Goal: Information Seeking & Learning: Understand process/instructions

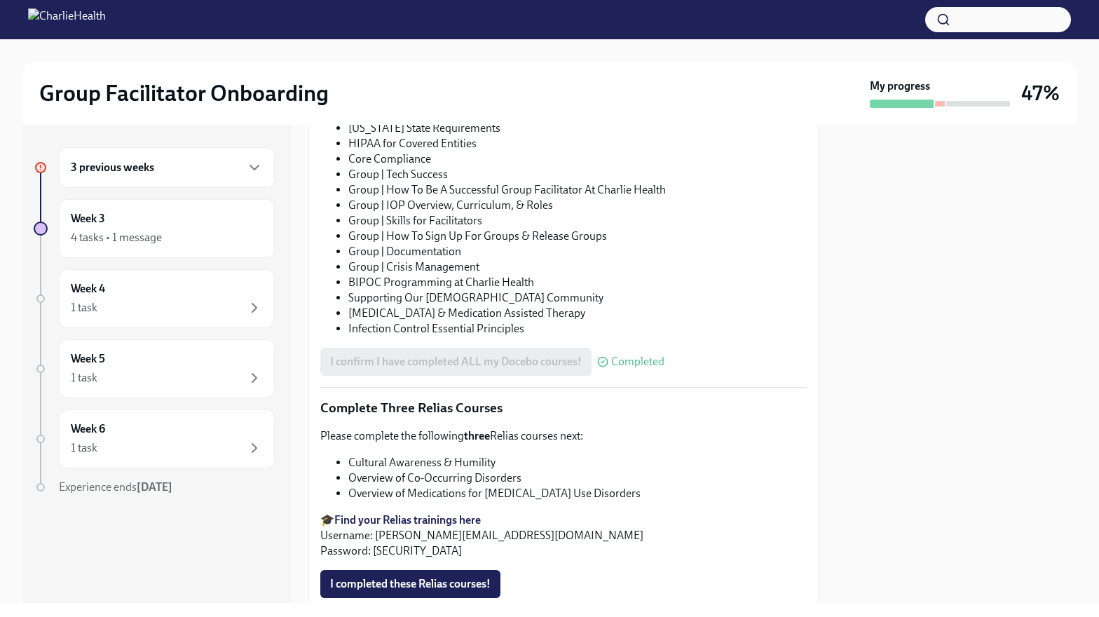
scroll to position [934, 0]
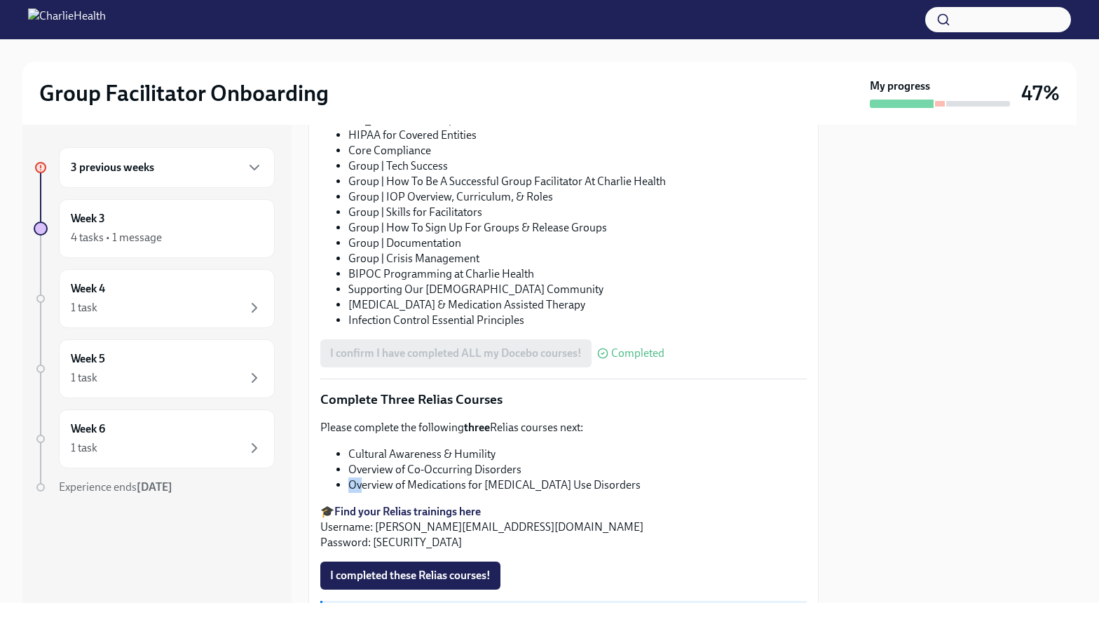
drag, startPoint x: 525, startPoint y: 453, endPoint x: 362, endPoint y: 464, distance: 163.0
click at [362, 464] on ul "Cultural Awareness & Humility Overview of Co-Occurring Disorders Overview of Me…" at bounding box center [563, 469] width 486 height 46
click at [367, 477] on li "Overview of Medications for [MEDICAL_DATA] Use Disorders" at bounding box center [577, 484] width 458 height 15
drag, startPoint x: 524, startPoint y: 456, endPoint x: 346, endPoint y: 453, distance: 178.7
click at [346, 453] on ul "Cultural Awareness & Humility Overview of Co-Occurring Disorders Overview of Me…" at bounding box center [563, 469] width 486 height 46
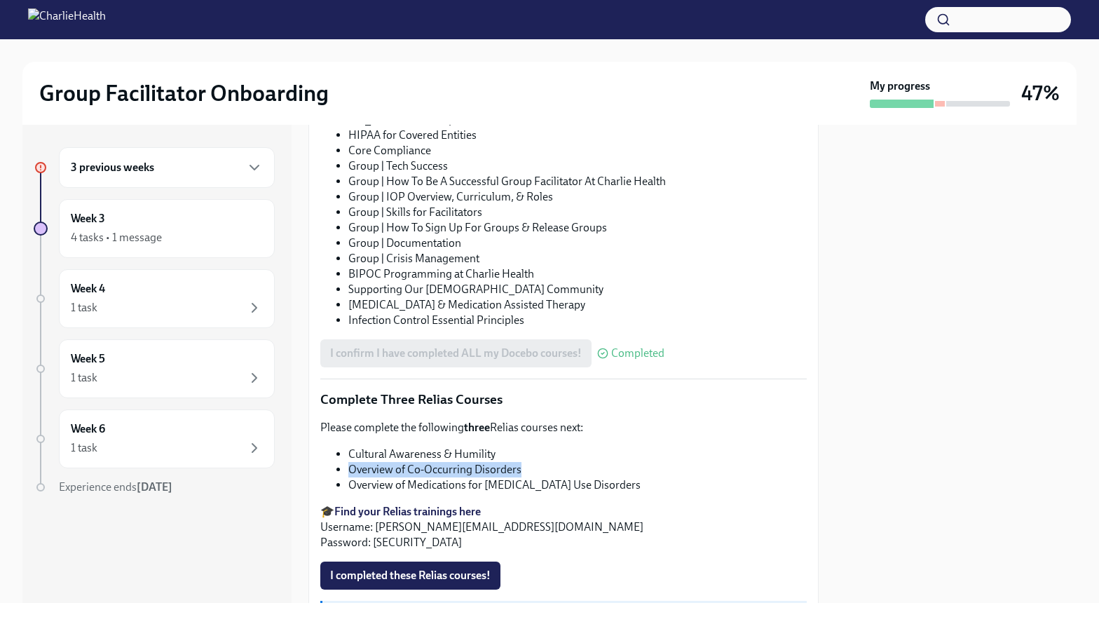
copy li "Overview of Co-Occurring Disorders"
click at [428, 477] on li "Overview of Medications for [MEDICAL_DATA] Use Disorders" at bounding box center [577, 484] width 458 height 15
click at [419, 505] on strong "Find your Relias trainings here" at bounding box center [407, 511] width 146 height 13
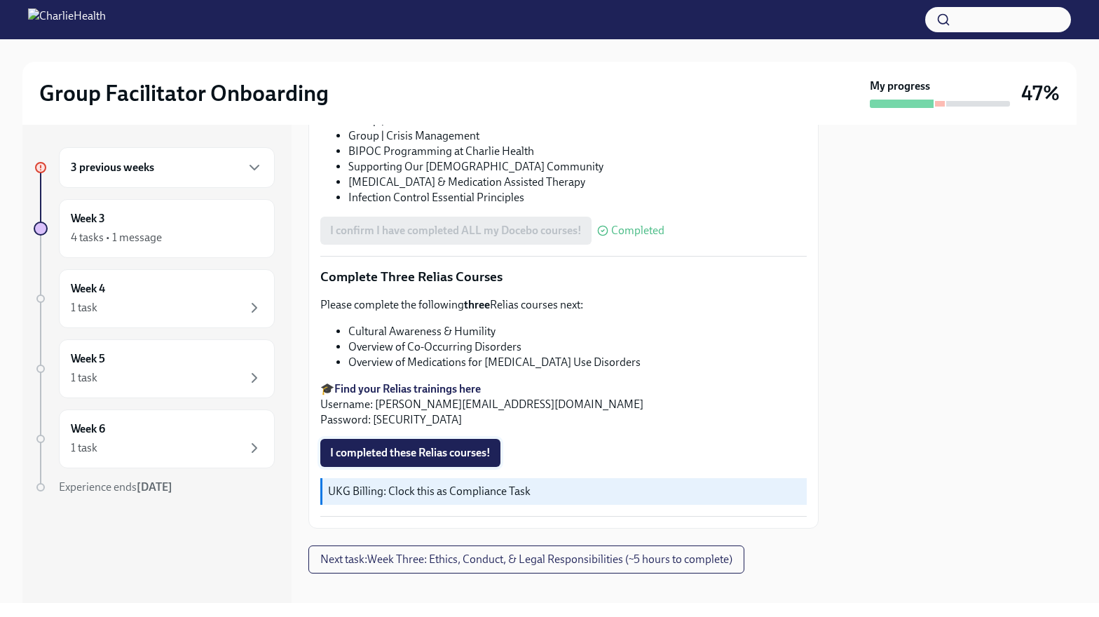
click at [407, 446] on span "I completed these Relias courses!" at bounding box center [410, 453] width 160 height 14
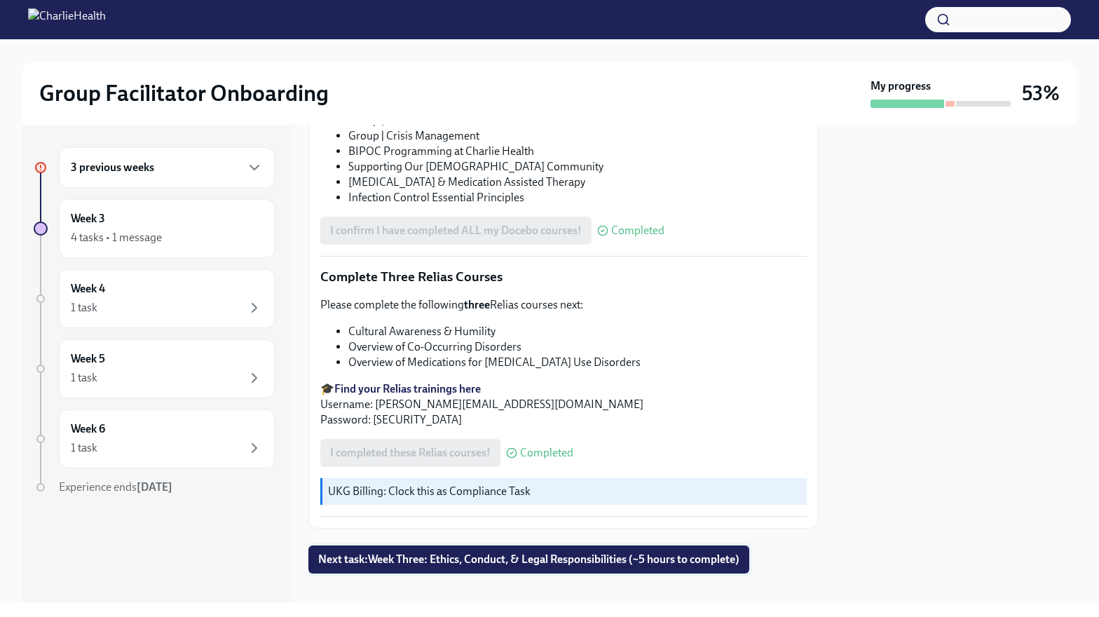
click at [453, 552] on span "Next task : Week Three: Ethics, Conduct, & Legal Responsibilities (~5 hours to …" at bounding box center [528, 559] width 421 height 14
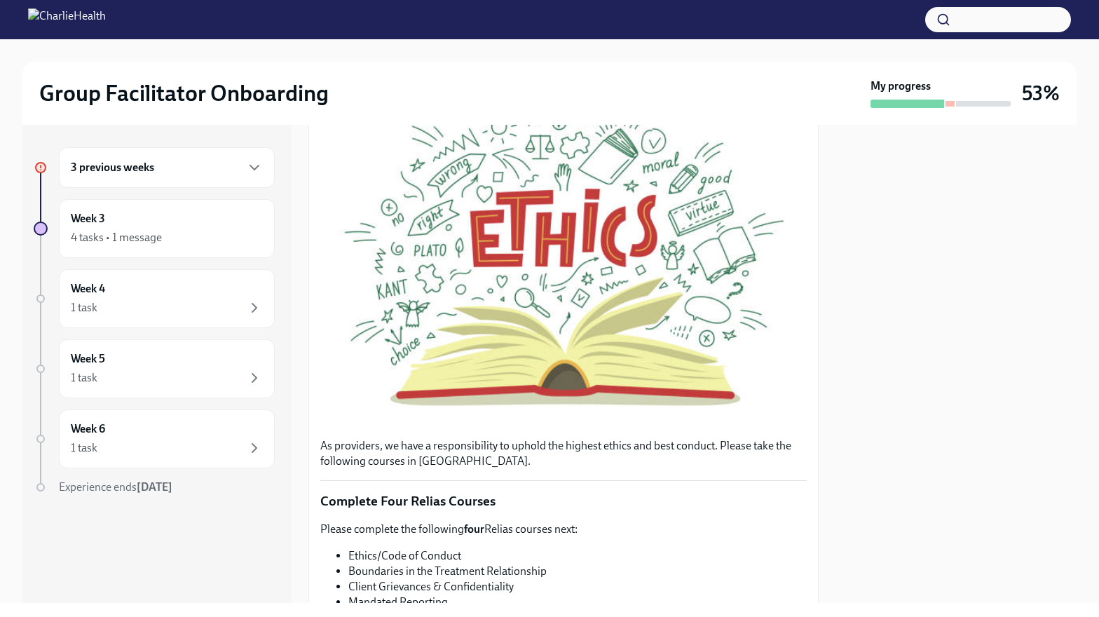
scroll to position [365, 0]
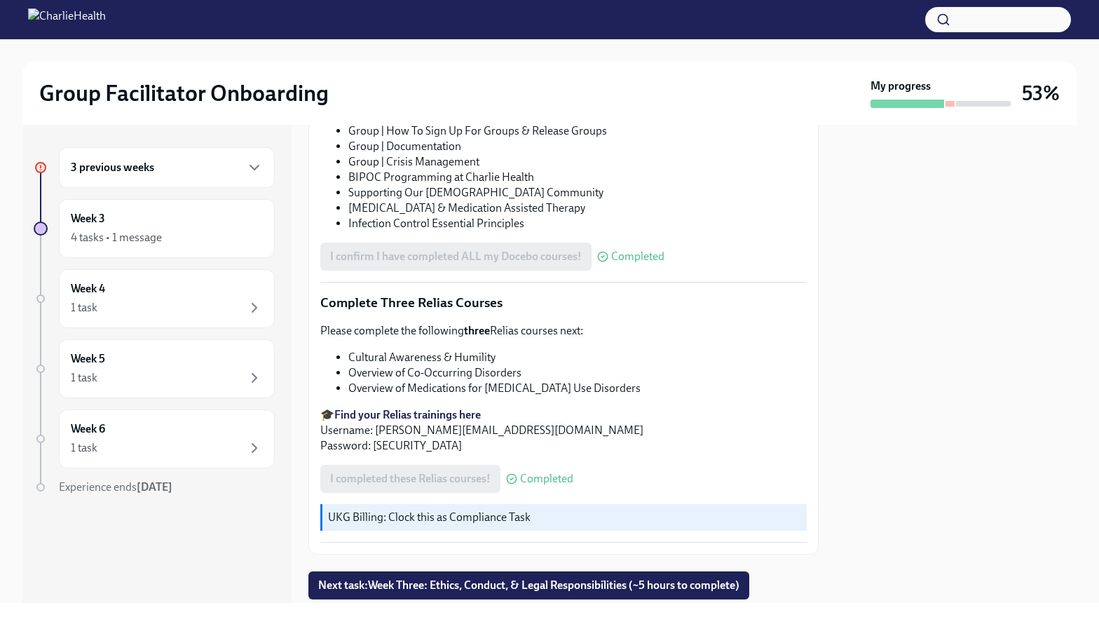
scroll to position [1041, 0]
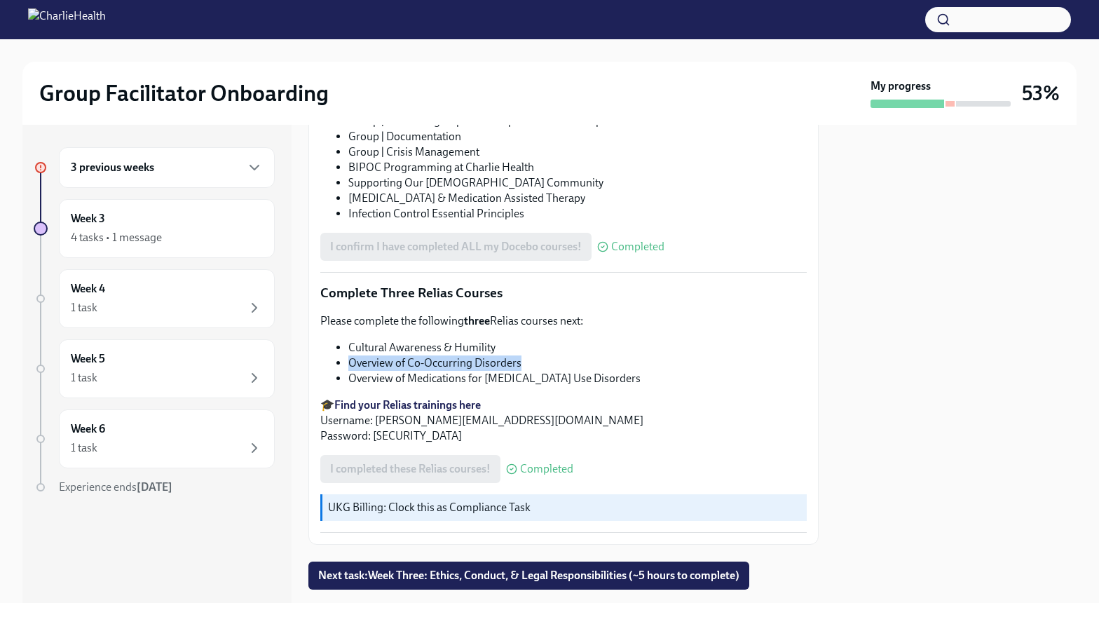
drag, startPoint x: 516, startPoint y: 348, endPoint x: 346, endPoint y: 349, distance: 170.3
click at [346, 349] on ul "Cultural Awareness & Humility Overview of Co-Occurring Disorders Overview of Me…" at bounding box center [563, 363] width 486 height 46
copy li "Overview of Co-Occurring Disorders"
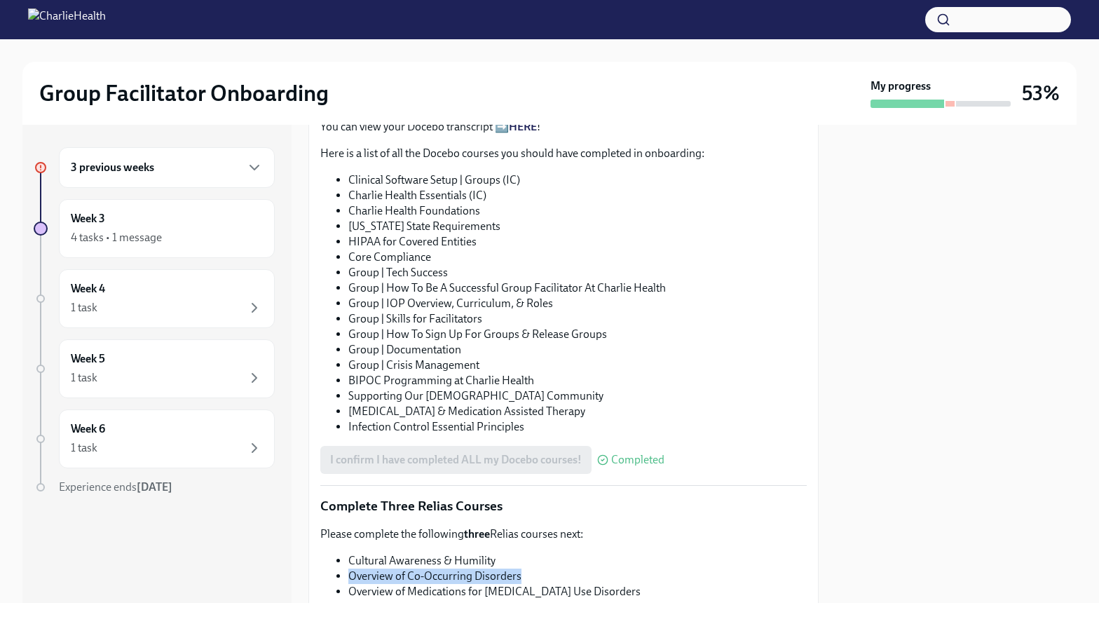
scroll to position [773, 0]
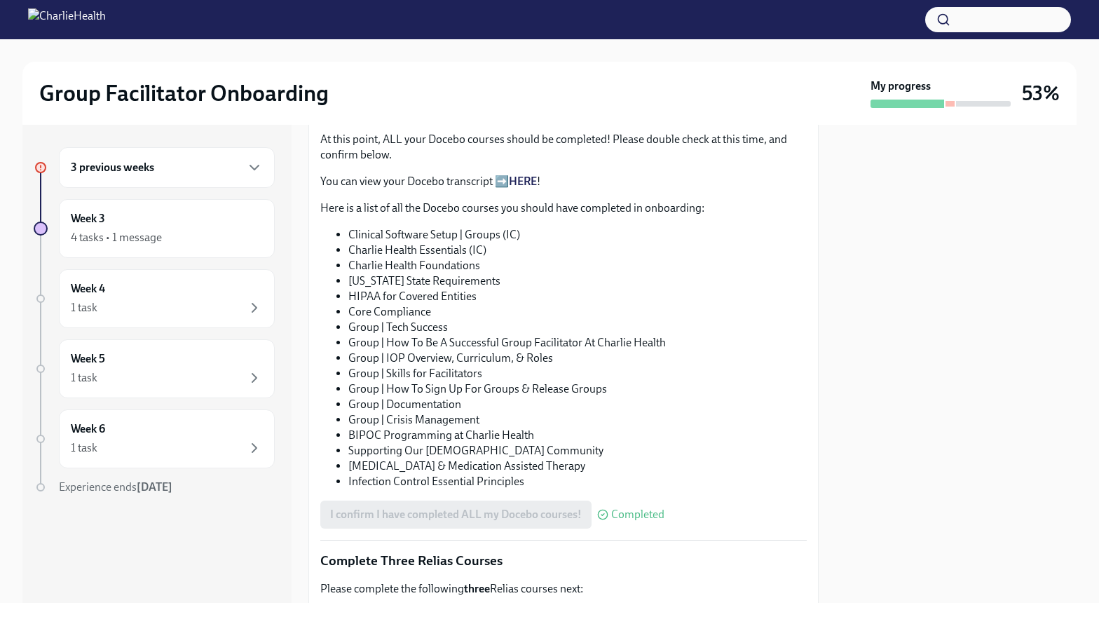
click at [180, 172] on div "3 previous weeks" at bounding box center [167, 167] width 192 height 17
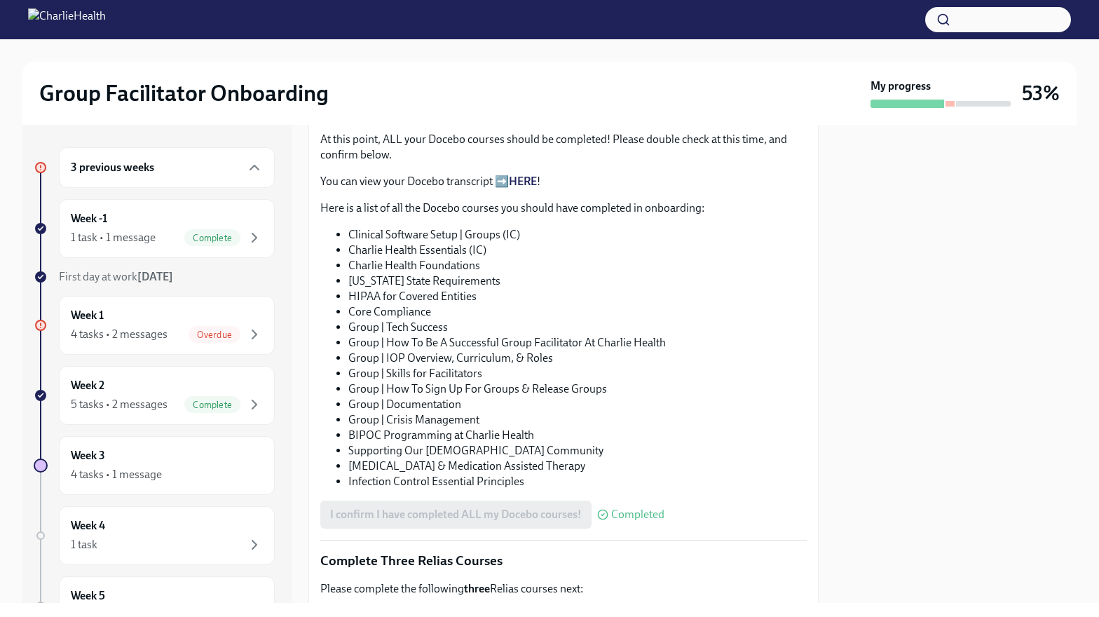
click at [166, 170] on div "3 previous weeks" at bounding box center [167, 167] width 192 height 17
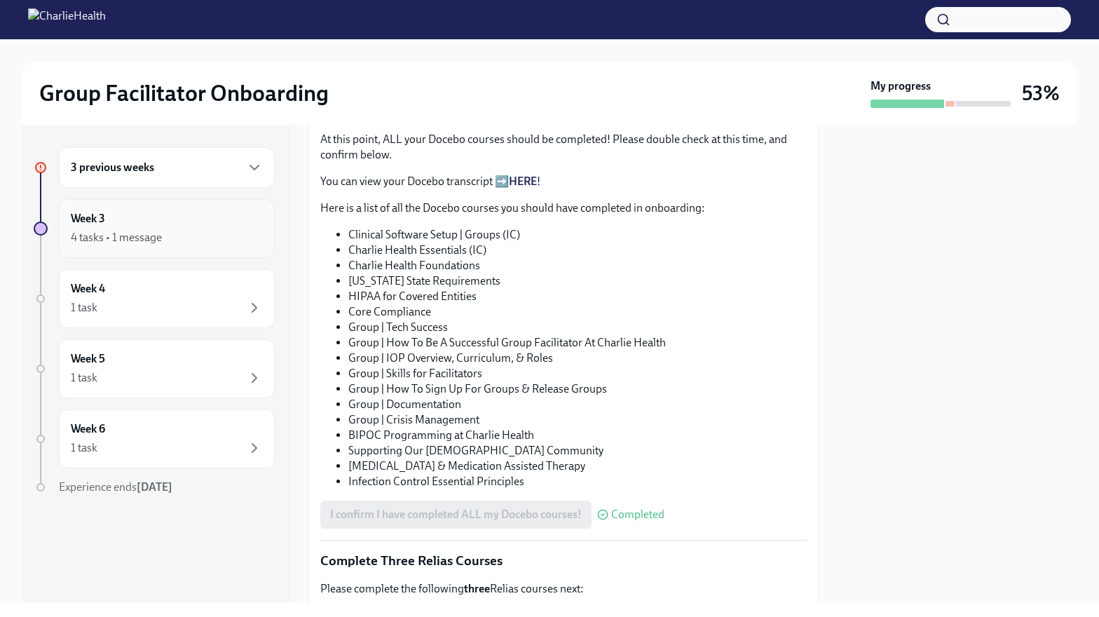
click at [135, 231] on div "4 tasks • 1 message" at bounding box center [116, 237] width 91 height 15
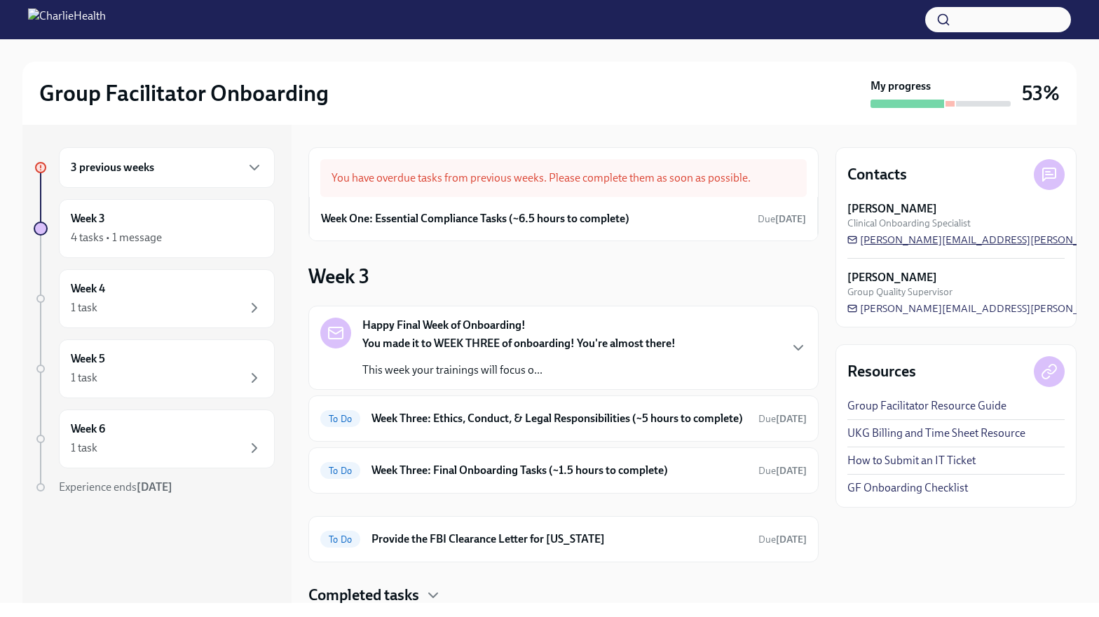
drag, startPoint x: 1011, startPoint y: 236, endPoint x: 857, endPoint y: 244, distance: 154.4
click at [856, 244] on div "[PERSON_NAME] Clinical Onboarding Specialist [PERSON_NAME][EMAIL_ADDRESS][PERSO…" at bounding box center [955, 224] width 217 height 46
drag, startPoint x: 1019, startPoint y: 240, endPoint x: 865, endPoint y: 252, distance: 154.7
click at [865, 252] on div "[PERSON_NAME] Clinical Onboarding Specialist [PERSON_NAME][EMAIL_ADDRESS][PERSO…" at bounding box center [955, 258] width 217 height 114
drag, startPoint x: 1011, startPoint y: 235, endPoint x: 948, endPoint y: 238, distance: 63.1
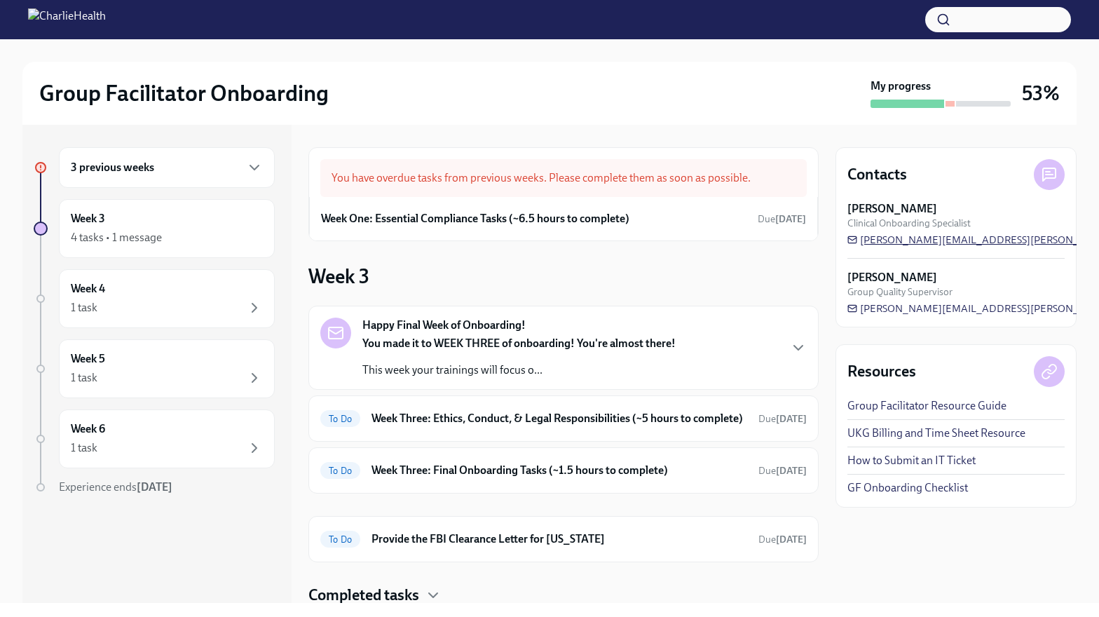
click at [948, 238] on div "[PERSON_NAME] Clinical Onboarding Specialist [PERSON_NAME][EMAIL_ADDRESS][PERSO…" at bounding box center [955, 224] width 217 height 46
click at [948, 238] on span "[PERSON_NAME][EMAIL_ADDRESS][PERSON_NAME][DOMAIN_NAME]" at bounding box center [1022, 240] width 350 height 14
click at [448, 336] on strong "You made it to WEEK THREE of onboarding! You're almost there!" at bounding box center [518, 342] width 313 height 13
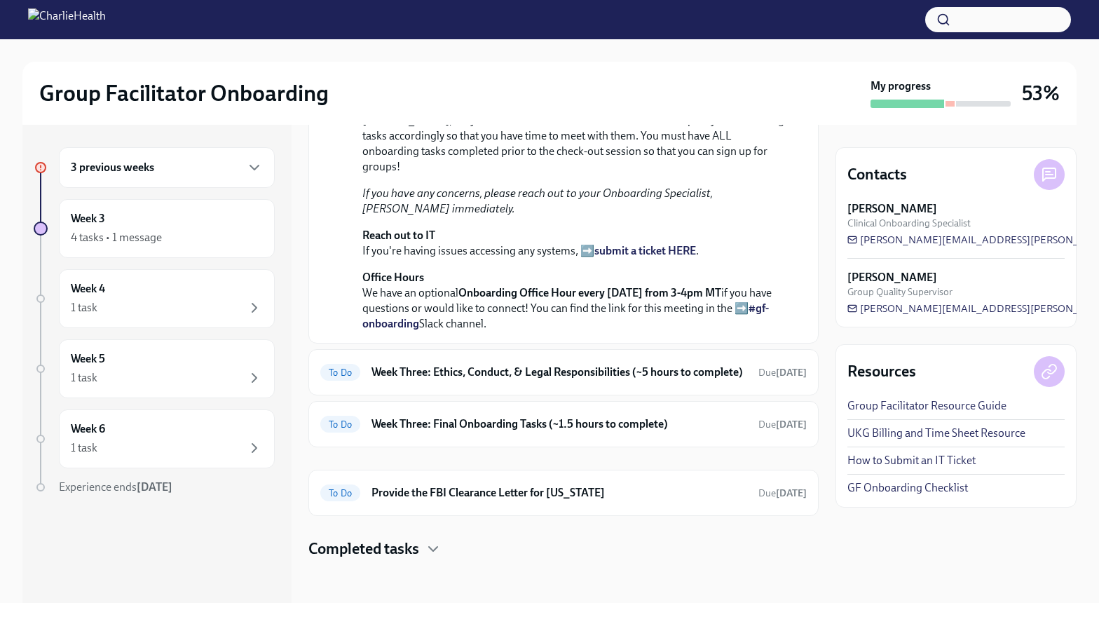
scroll to position [613, 0]
click at [470, 381] on div "To Do Week Three: Ethics, Conduct, & Legal Responsibilities (~5 hours to comple…" at bounding box center [563, 371] width 486 height 22
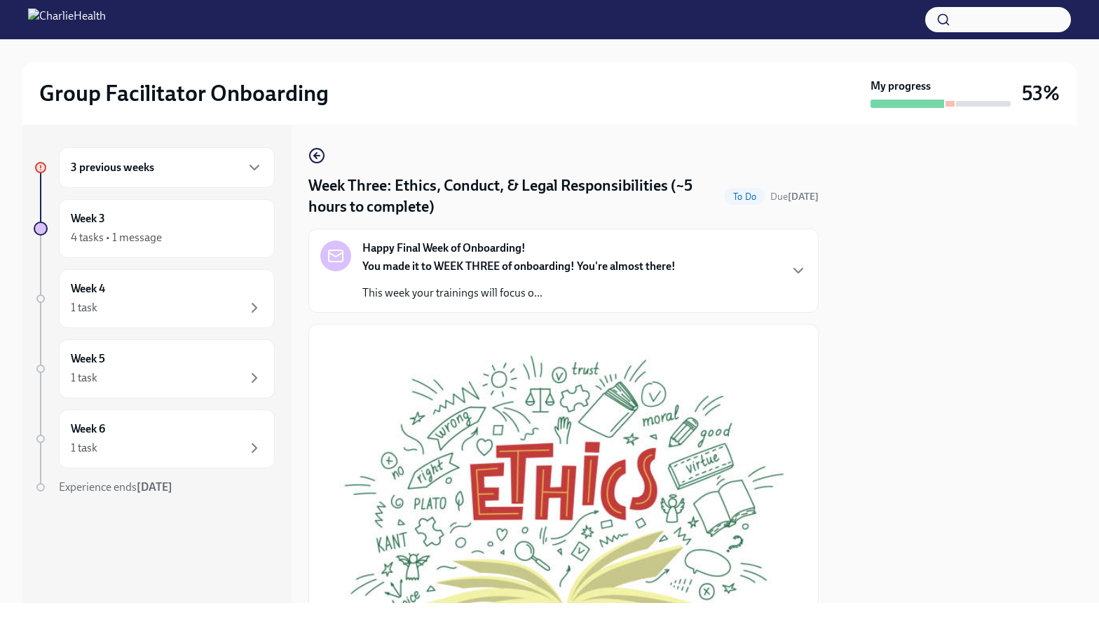
click at [367, 273] on strong "You made it to WEEK THREE of onboarding! You're almost there!" at bounding box center [518, 265] width 313 height 13
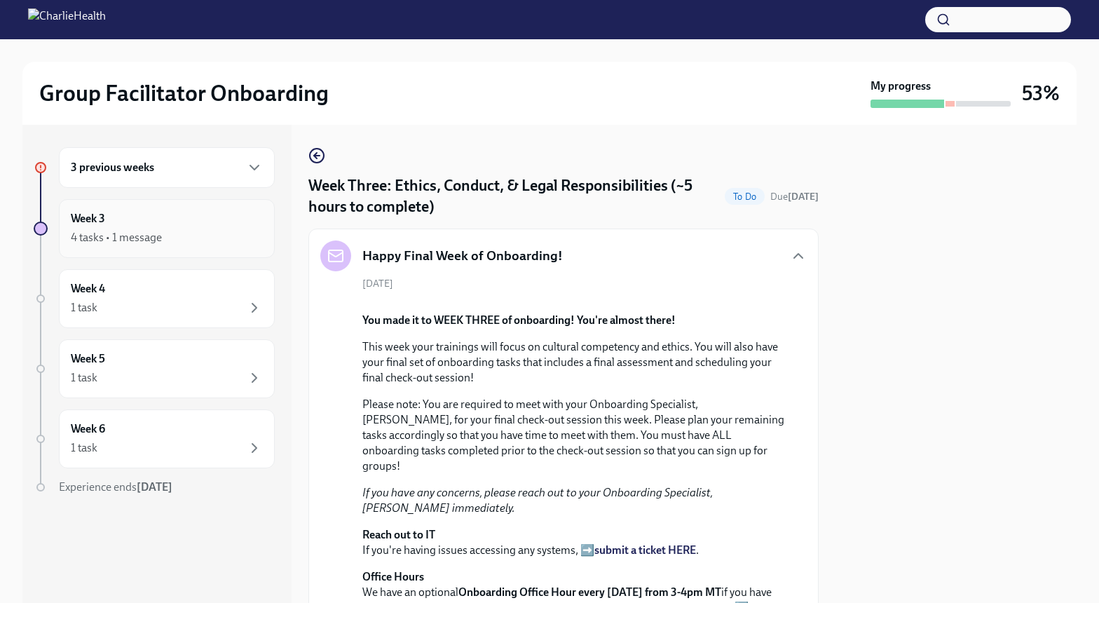
click at [95, 231] on div "4 tasks • 1 message" at bounding box center [116, 237] width 91 height 15
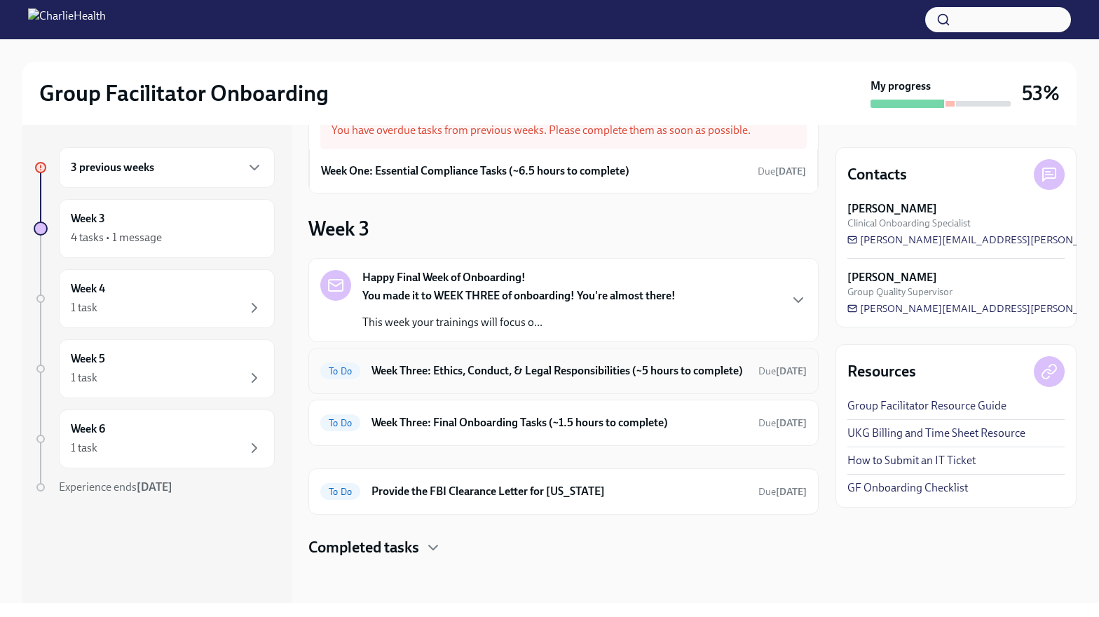
scroll to position [57, 0]
click at [133, 238] on div "4 tasks • 1 message" at bounding box center [116, 237] width 91 height 15
click at [130, 235] on div "4 tasks • 1 message" at bounding box center [116, 237] width 91 height 15
click at [138, 206] on div "Week 3 4 tasks • 1 message" at bounding box center [167, 228] width 216 height 59
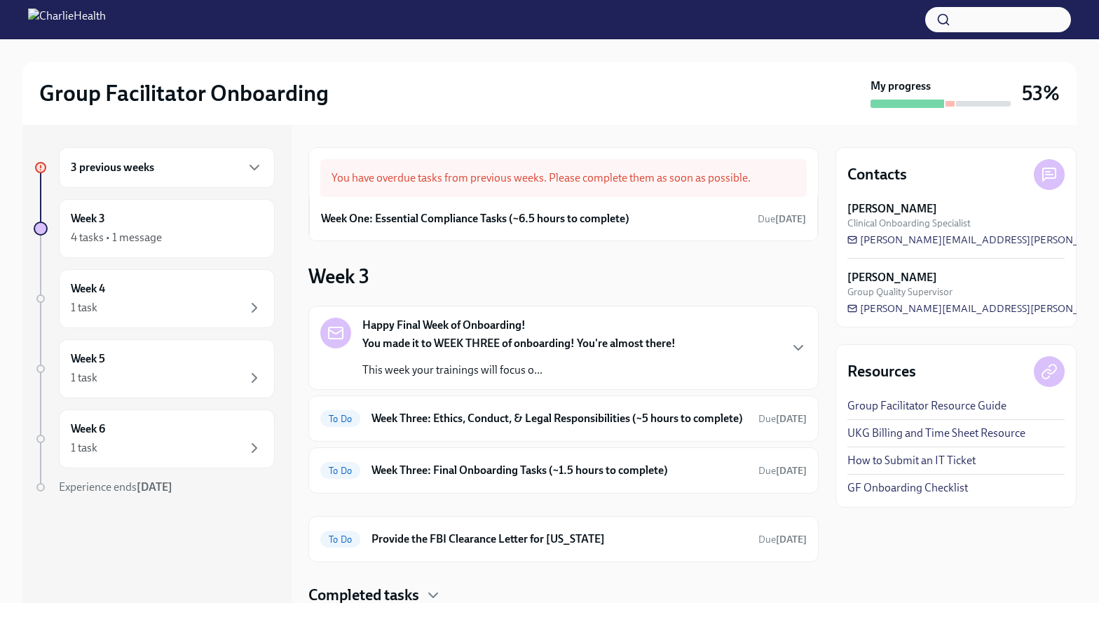
click at [540, 367] on p "This week your trainings will focus o..." at bounding box center [518, 369] width 313 height 15
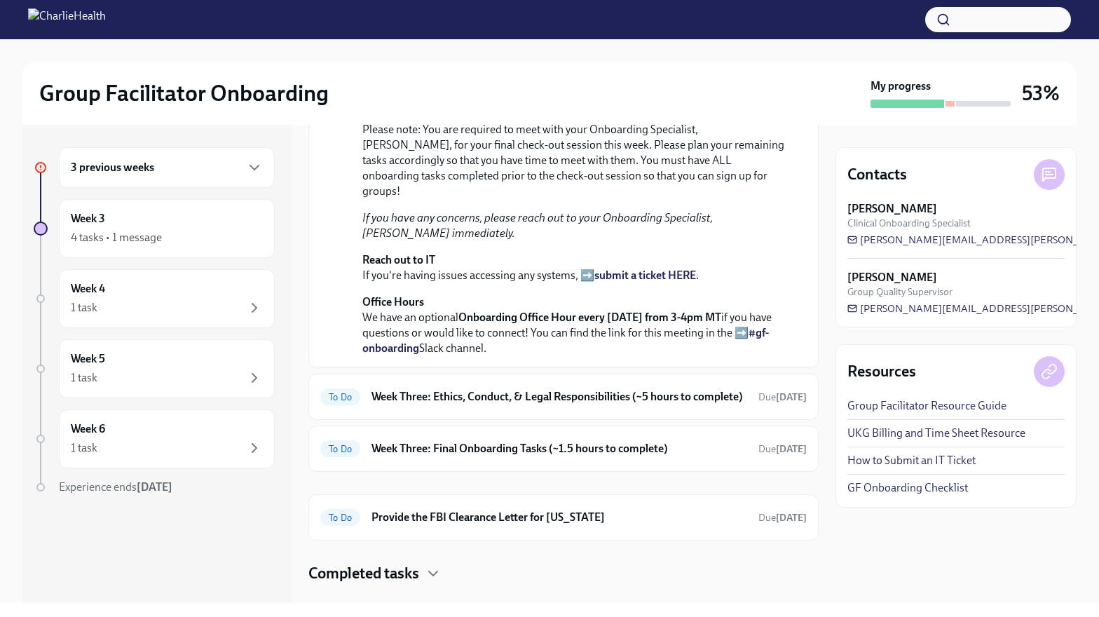
scroll to position [613, 0]
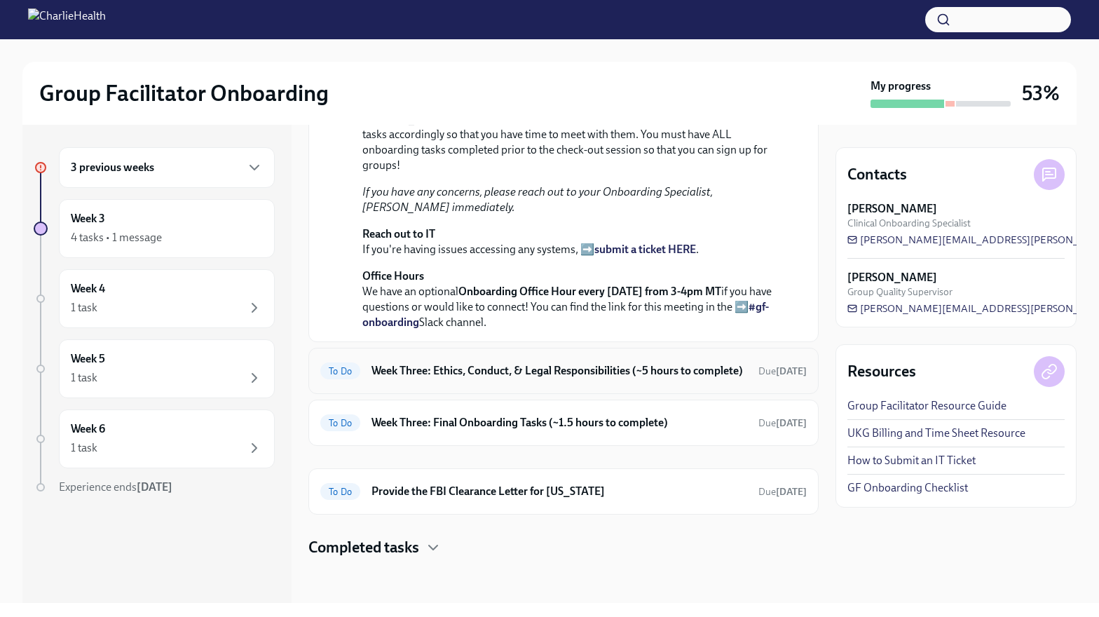
click at [538, 368] on h6 "Week Three: Ethics, Conduct, & Legal Responsibilities (~5 hours to complete)" at bounding box center [559, 370] width 376 height 15
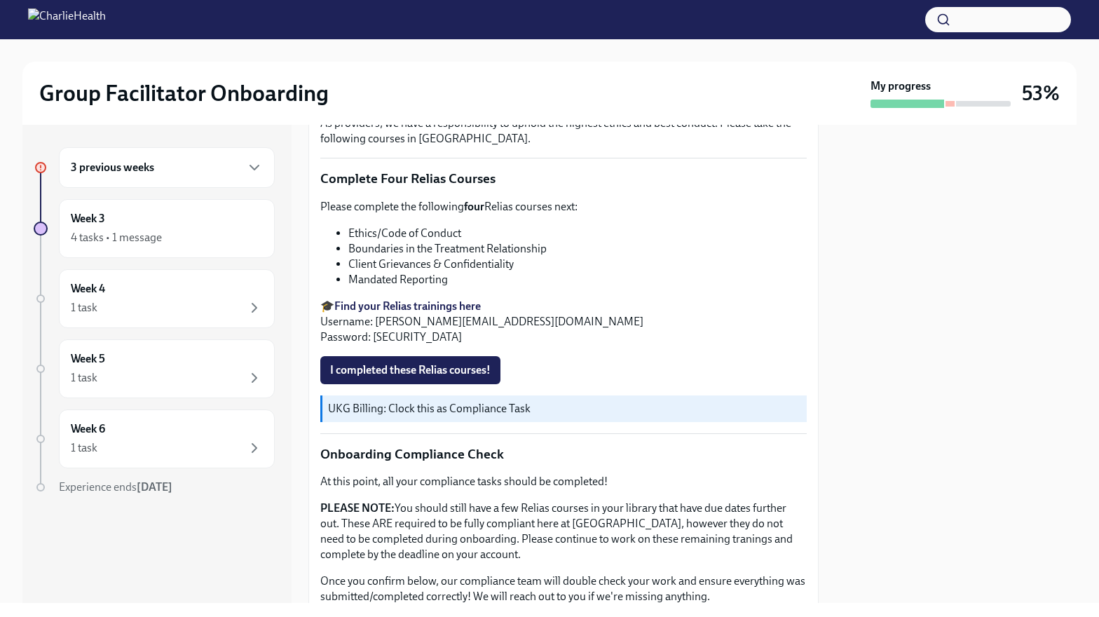
scroll to position [449, 0]
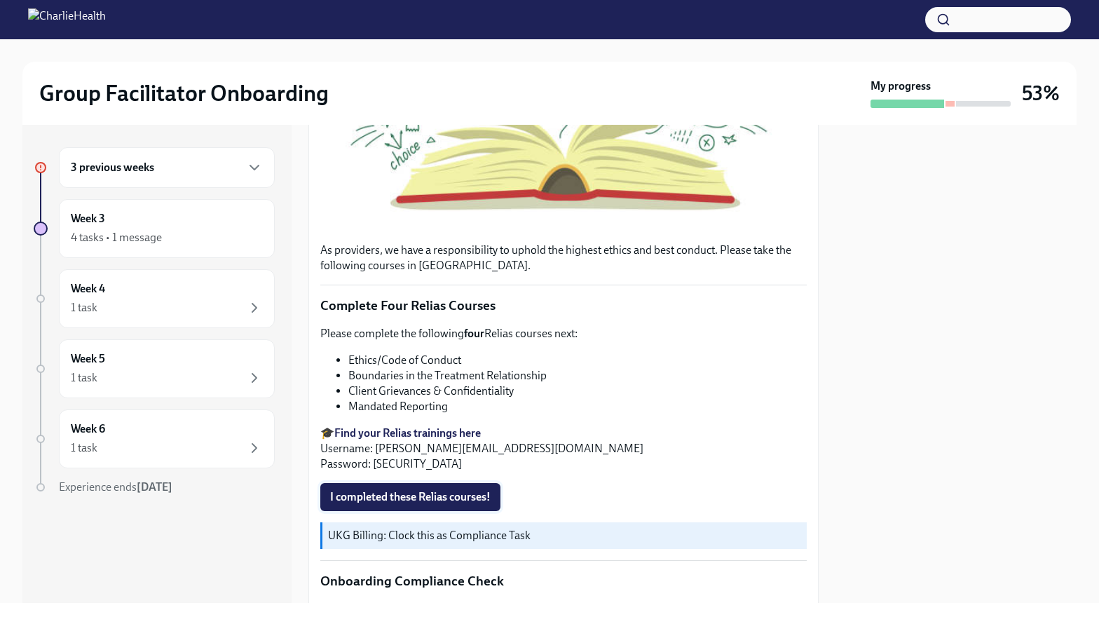
click at [395, 502] on span "I completed these Relias courses!" at bounding box center [410, 497] width 160 height 14
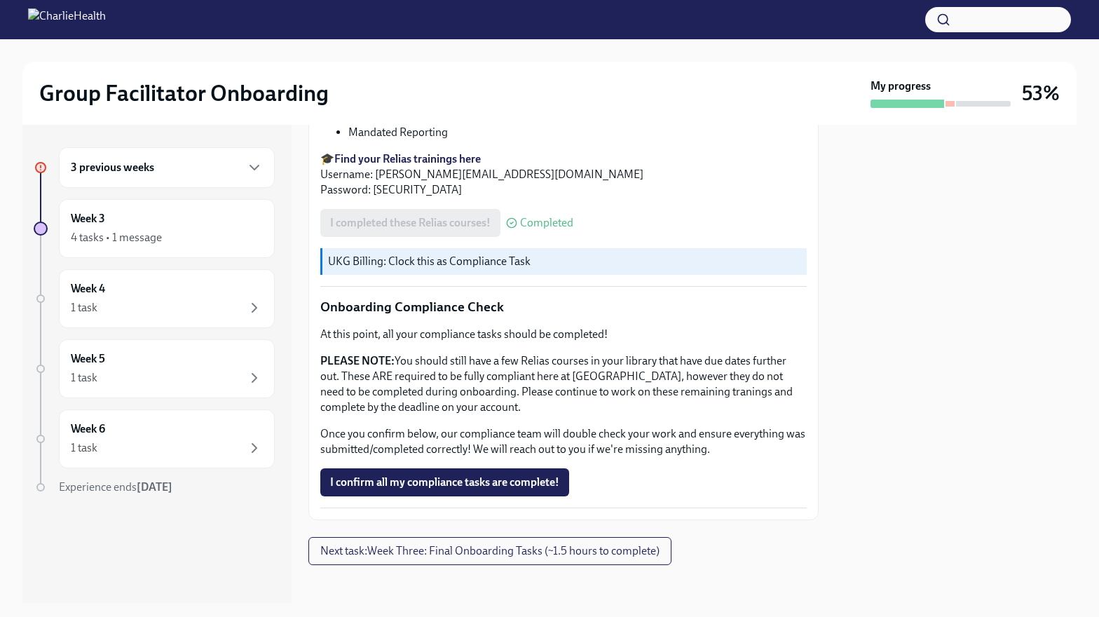
scroll to position [730, 0]
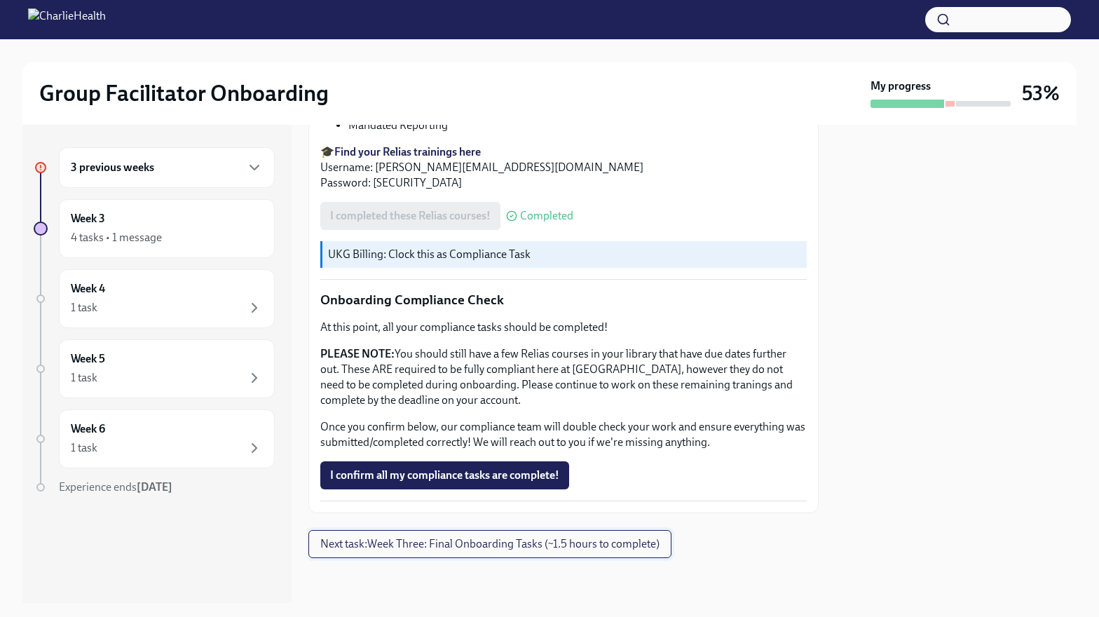
click at [578, 551] on button "Next task : Week Three: Final Onboarding Tasks (~1.5 hours to complete)" at bounding box center [489, 544] width 363 height 28
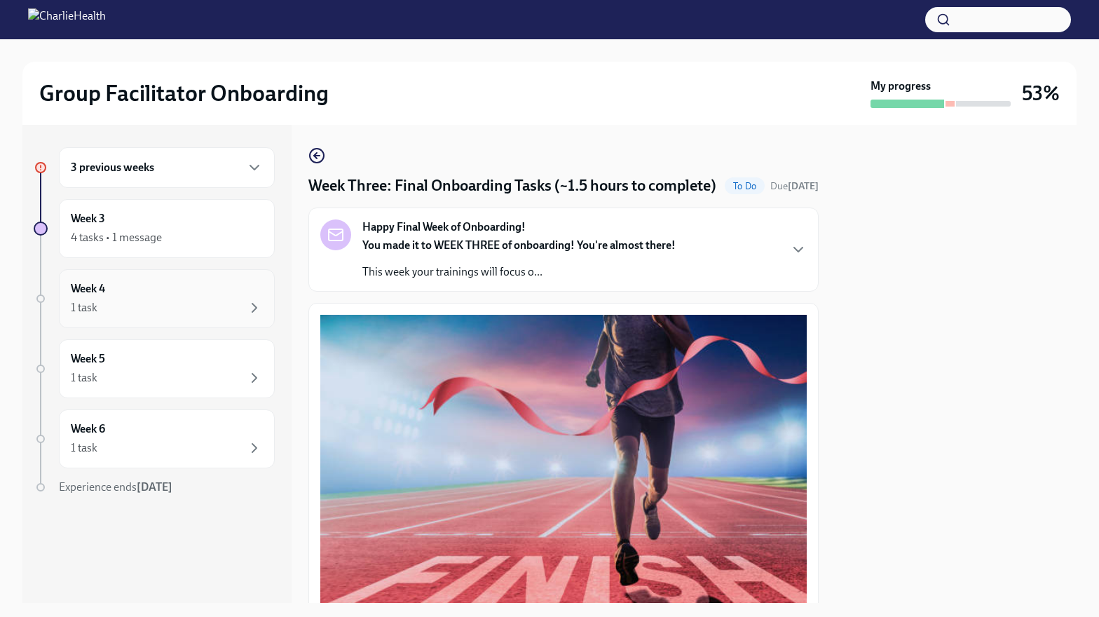
click at [179, 287] on div "Week 4 1 task" at bounding box center [167, 298] width 192 height 35
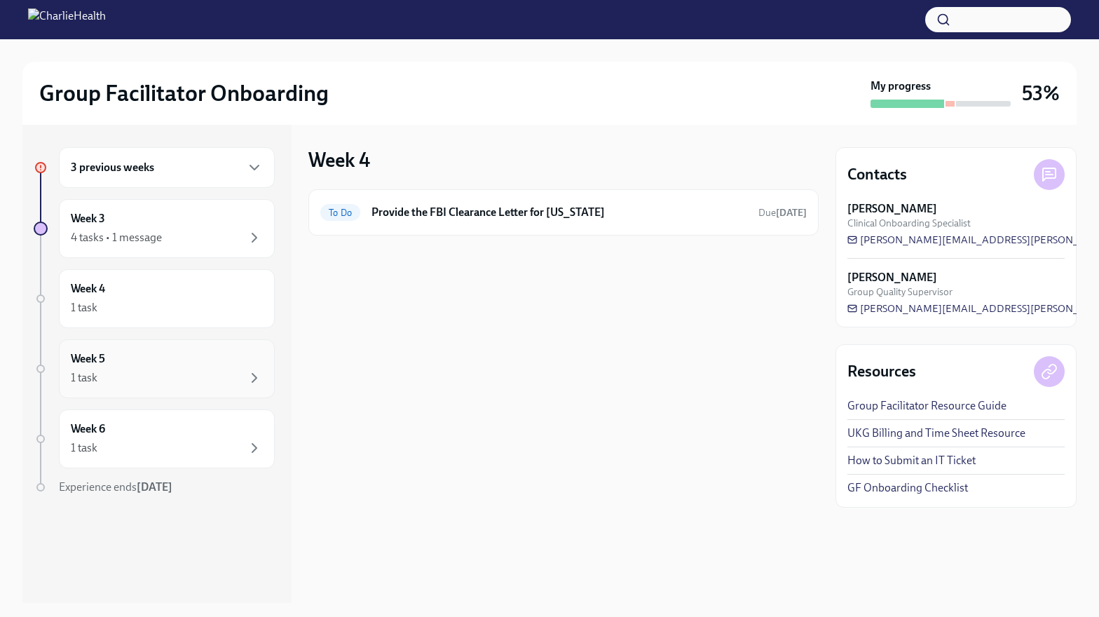
click at [151, 360] on div "Week 5 1 task" at bounding box center [167, 368] width 192 height 35
click at [141, 441] on div "1 task" at bounding box center [167, 447] width 192 height 17
click at [157, 215] on div "Week 3 4 tasks • 1 message" at bounding box center [167, 228] width 192 height 35
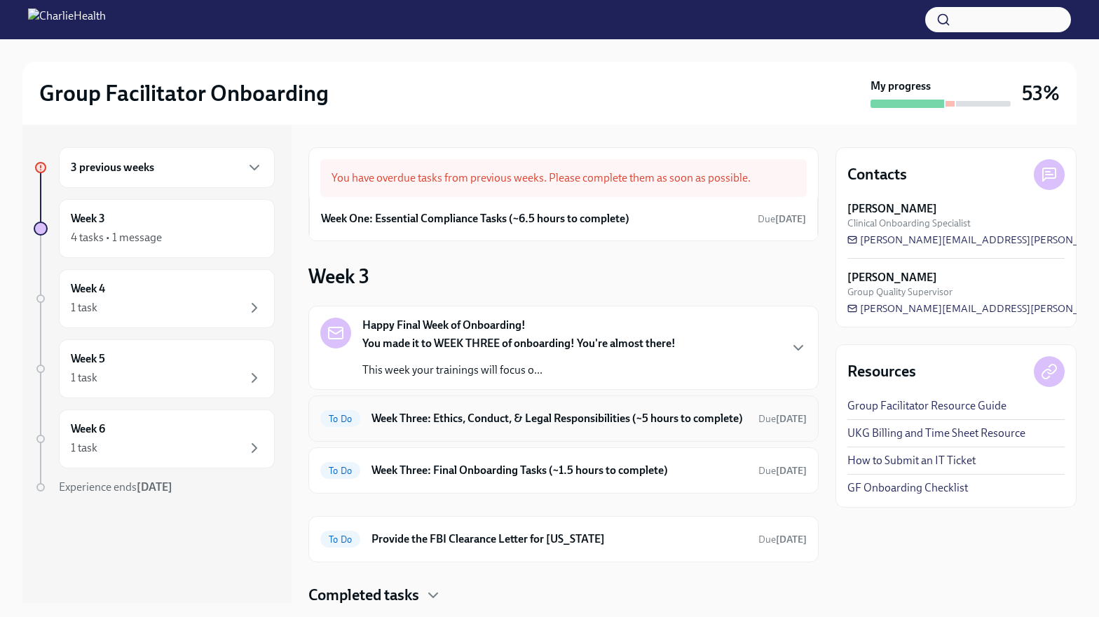
scroll to position [62, 0]
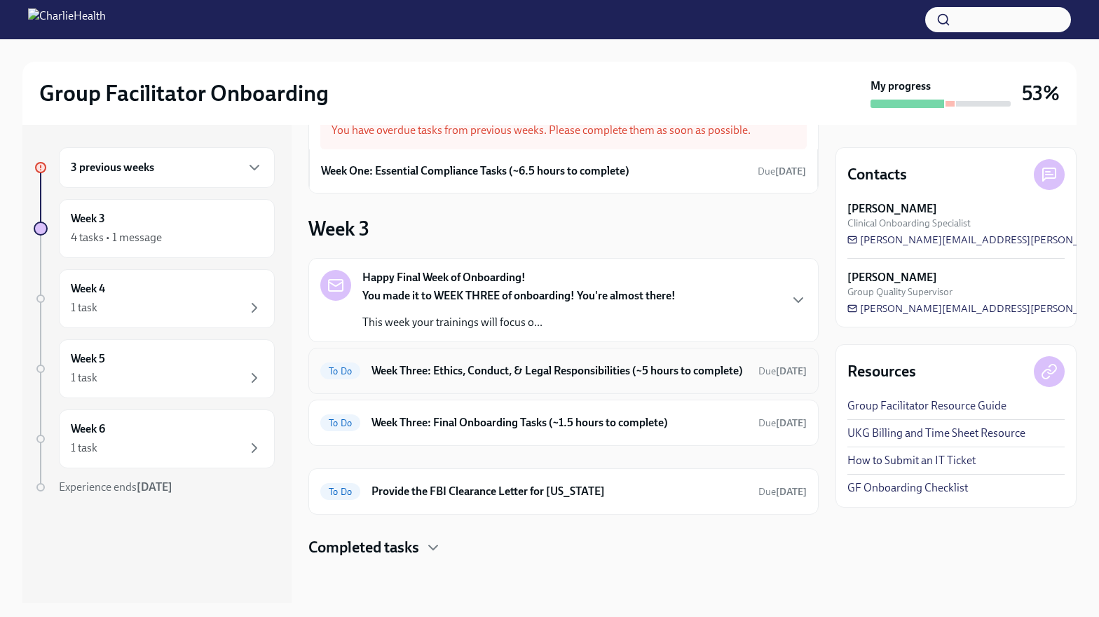
click at [608, 371] on h6 "Week Three: Ethics, Conduct, & Legal Responsibilities (~5 hours to complete)" at bounding box center [559, 370] width 376 height 15
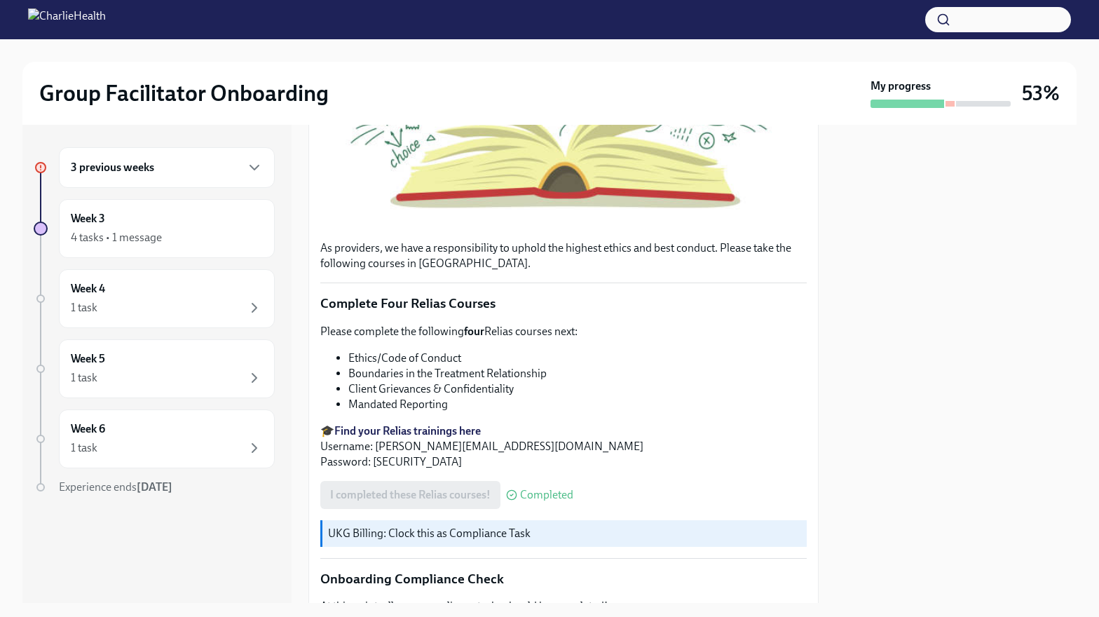
scroll to position [396, 0]
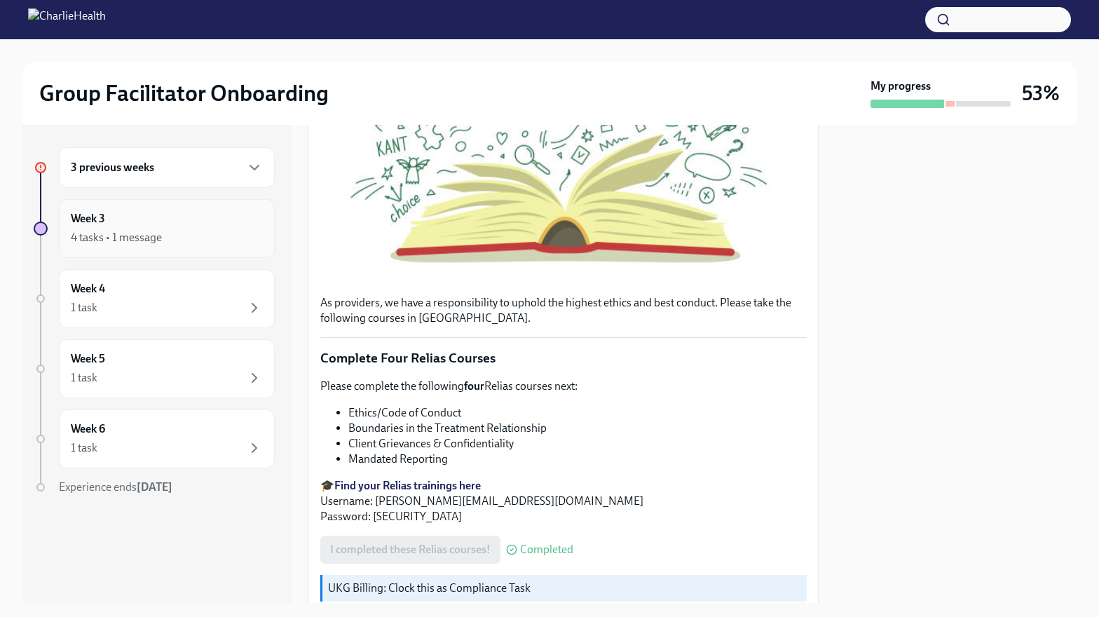
click at [201, 236] on div "4 tasks • 1 message" at bounding box center [167, 237] width 192 height 17
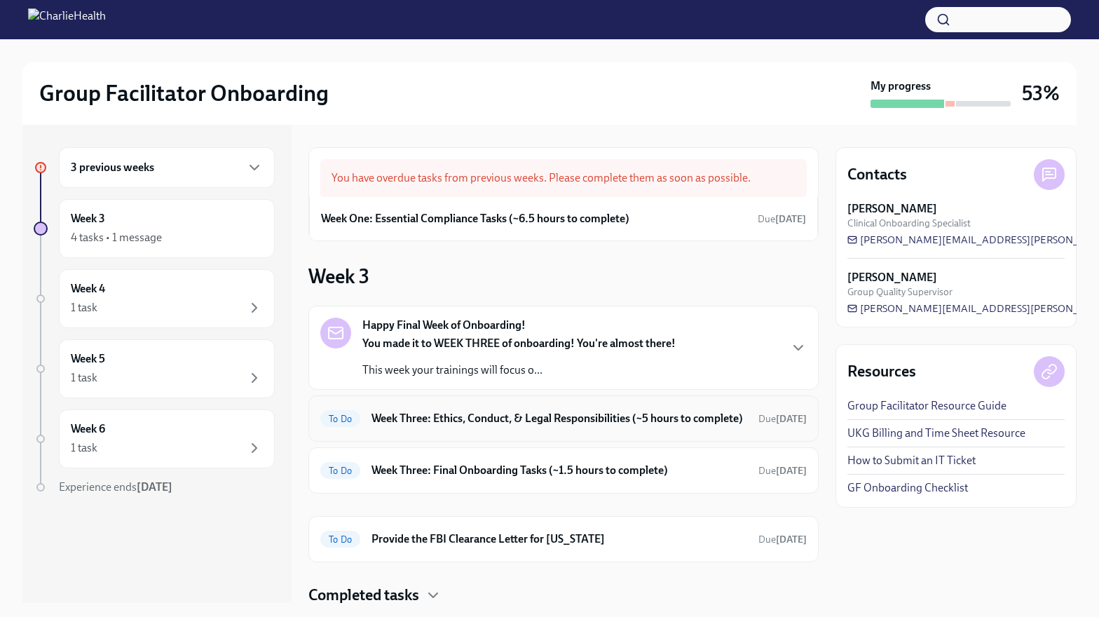
click at [571, 414] on h6 "Week Three: Ethics, Conduct, & Legal Responsibilities (~5 hours to complete)" at bounding box center [559, 418] width 376 height 15
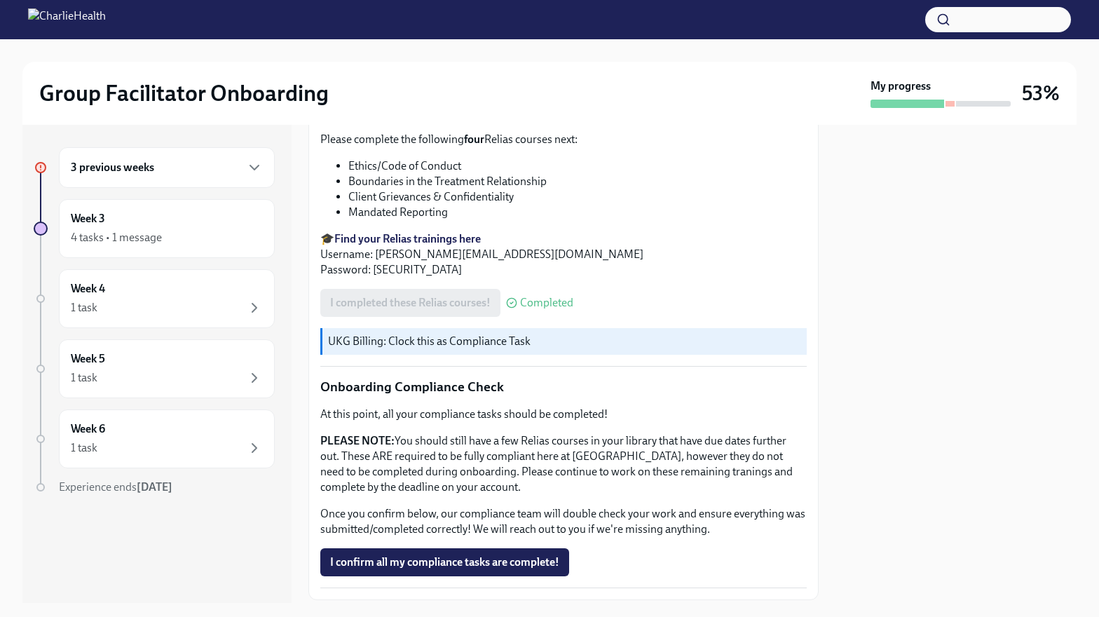
scroll to position [730, 0]
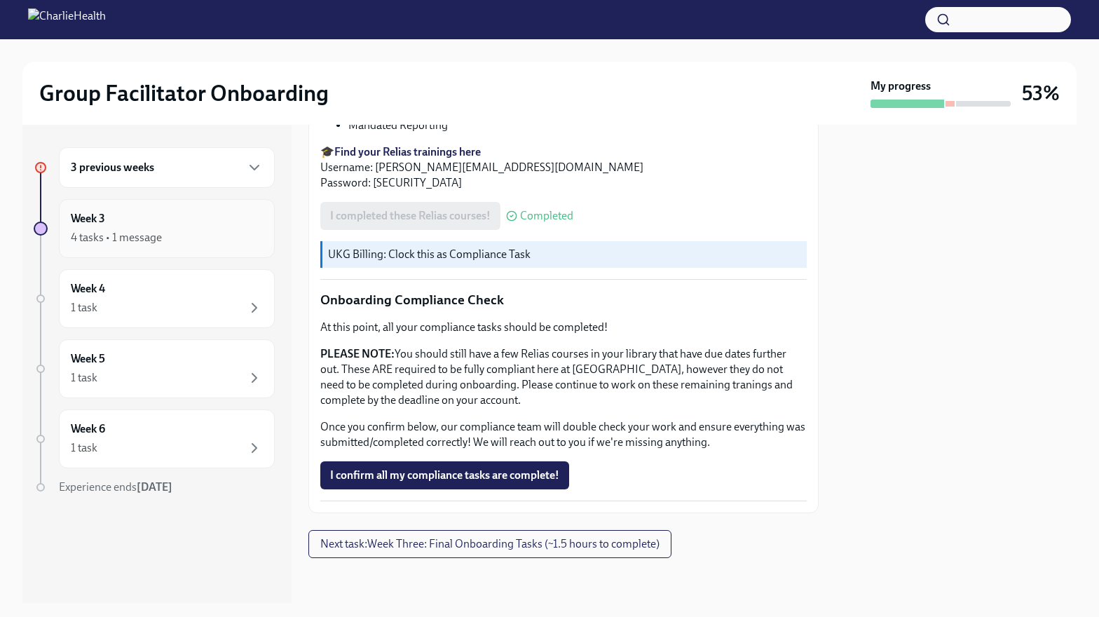
click at [149, 224] on div "Week 3 4 tasks • 1 message" at bounding box center [167, 228] width 192 height 35
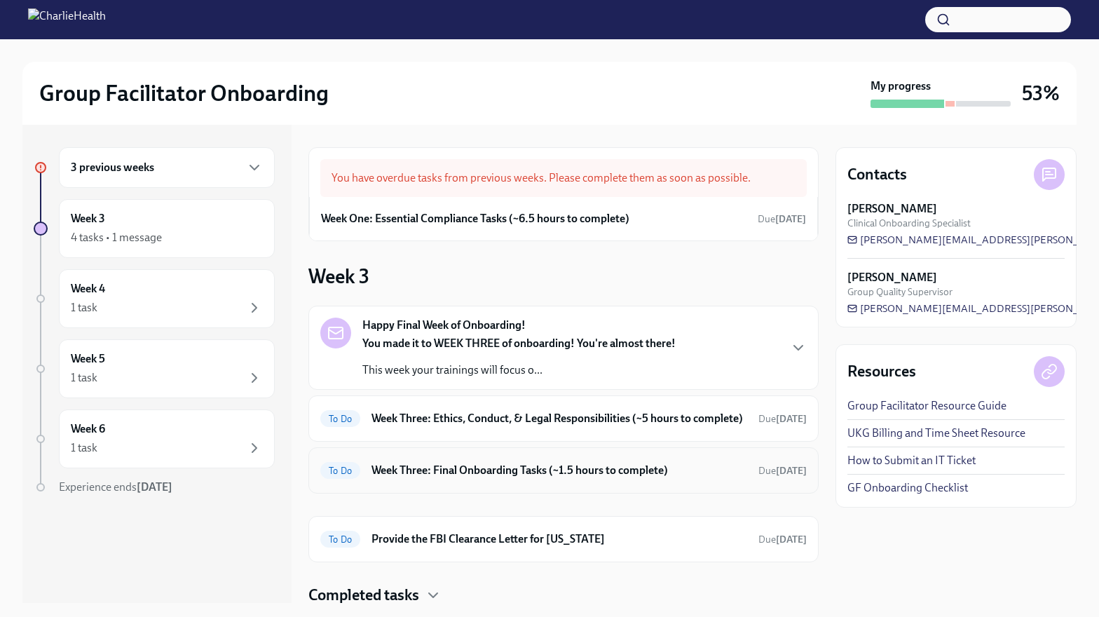
click at [543, 481] on div "To Do Week Three: Final Onboarding Tasks (~1.5 hours to complete) Due [DATE]" at bounding box center [563, 470] width 486 height 22
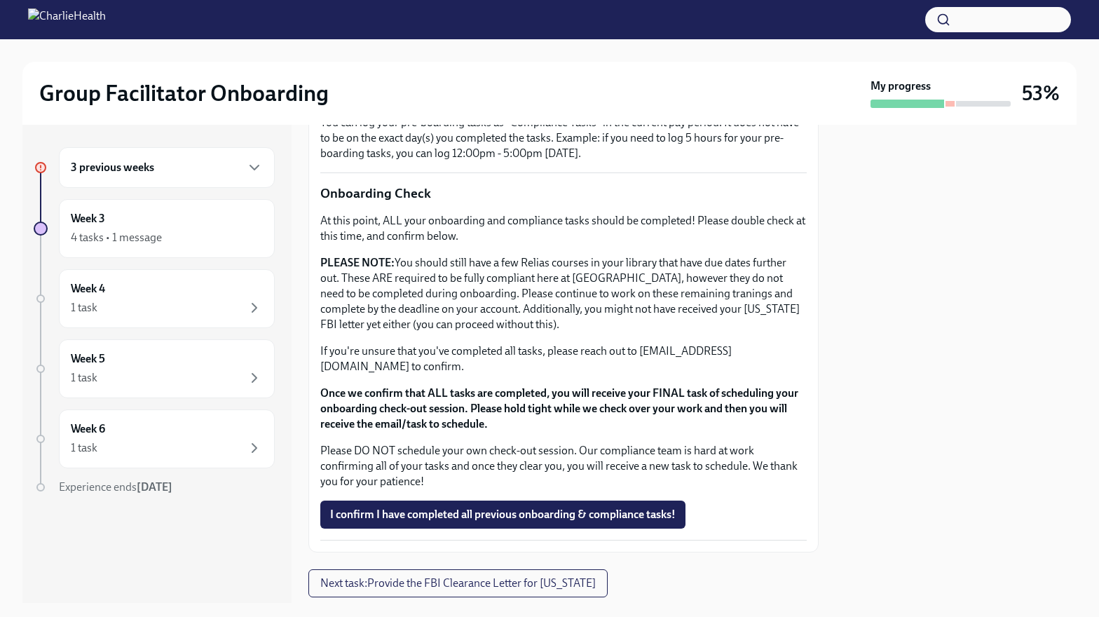
scroll to position [1116, 0]
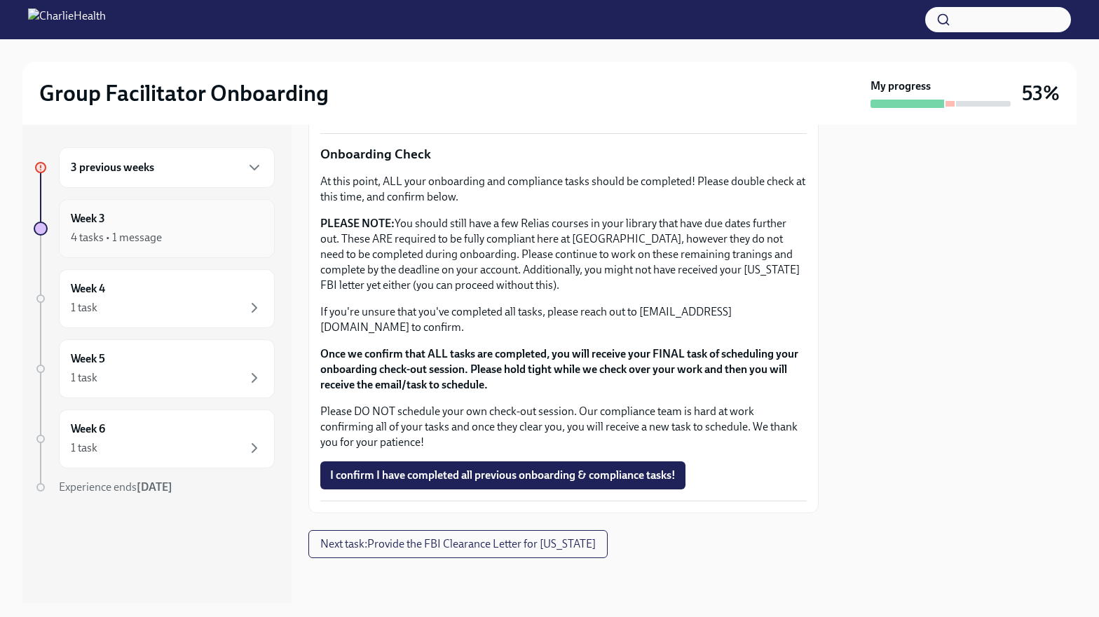
click at [164, 226] on div "Week 3 4 tasks • 1 message" at bounding box center [167, 228] width 192 height 35
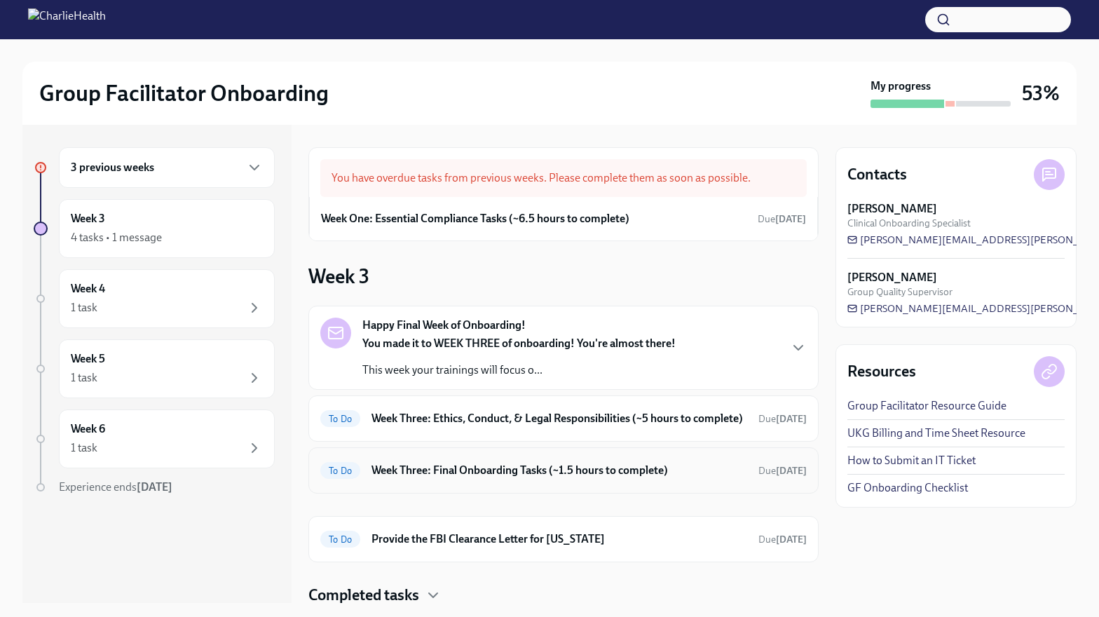
click at [491, 478] on h6 "Week Three: Final Onboarding Tasks (~1.5 hours to complete)" at bounding box center [559, 470] width 376 height 15
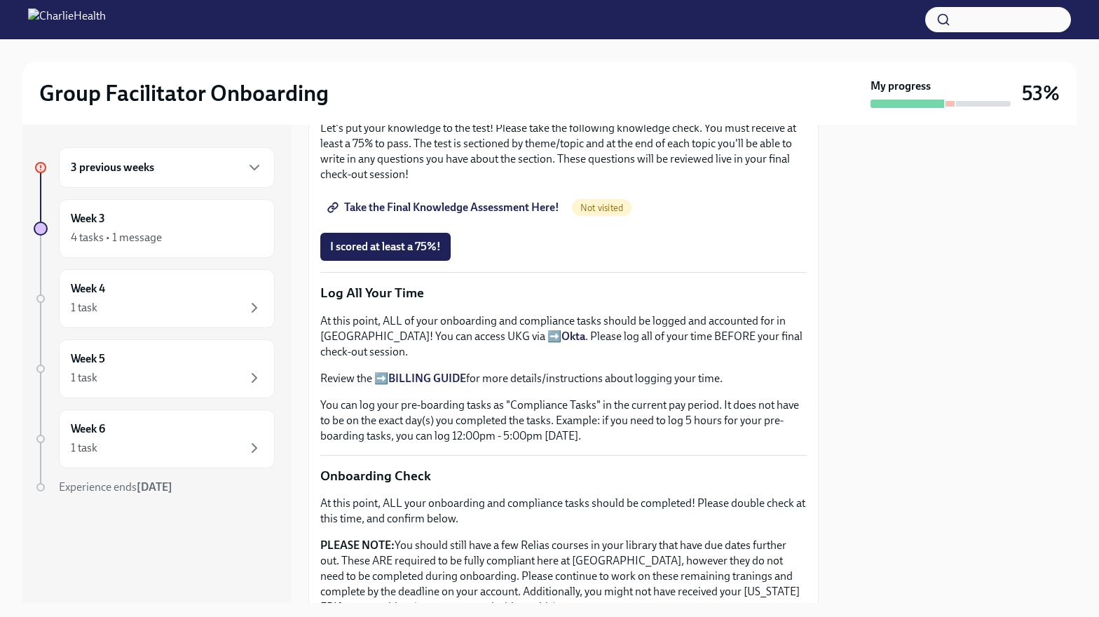
scroll to position [798, 0]
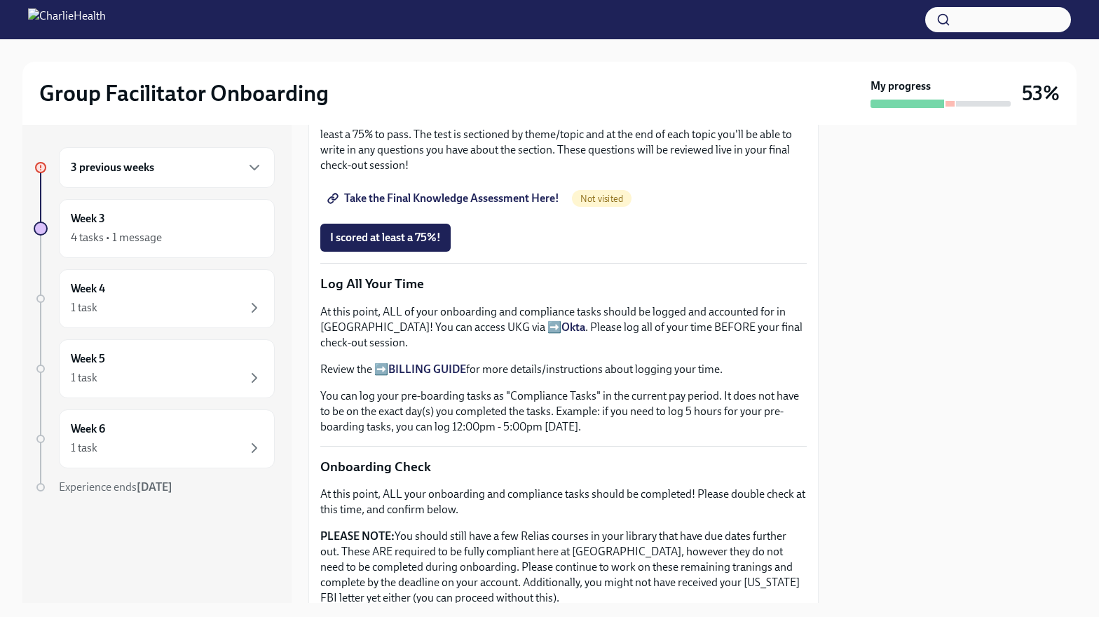
click at [448, 369] on strong "BILLING GUIDE" at bounding box center [427, 368] width 78 height 13
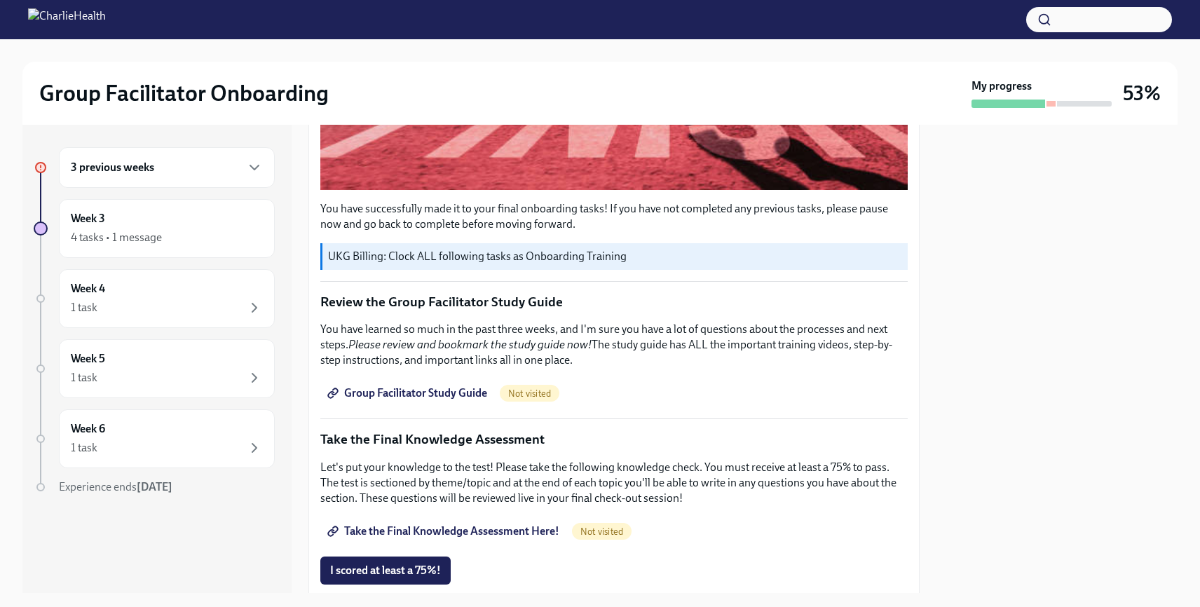
scroll to position [518, 0]
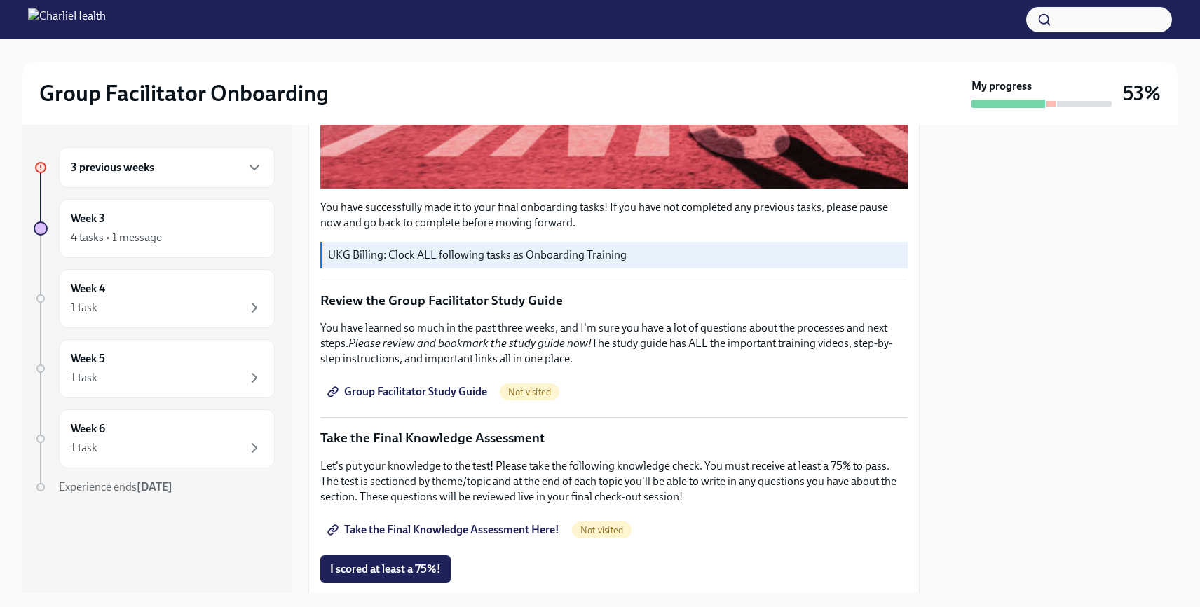
click at [528, 391] on span "Not visited" at bounding box center [530, 392] width 60 height 11
click at [425, 383] on link "Group Facilitator Study Guide" at bounding box center [408, 392] width 177 height 28
